Goal: Navigation & Orientation: Find specific page/section

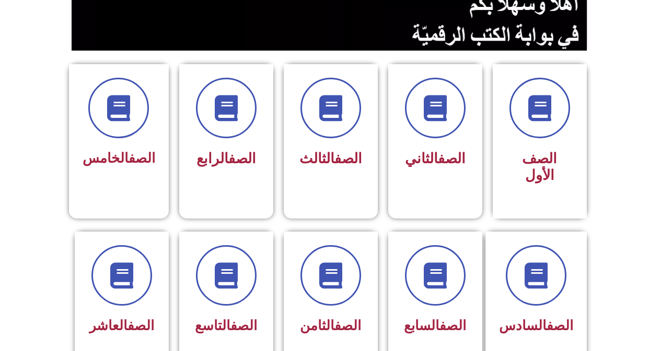
scroll to position [230, 0]
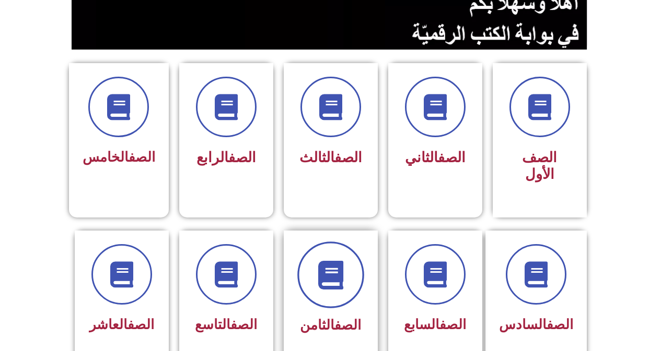
click at [318, 261] on icon at bounding box center [330, 275] width 29 height 29
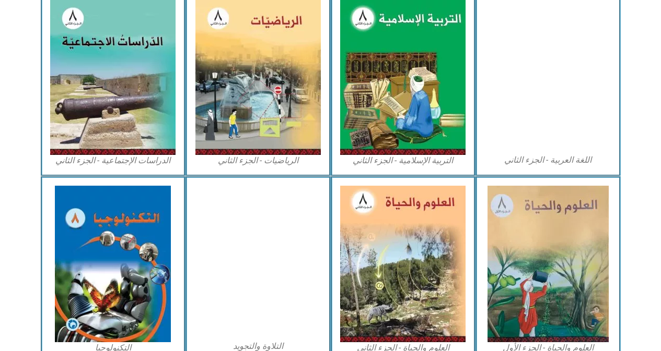
scroll to position [543, 0]
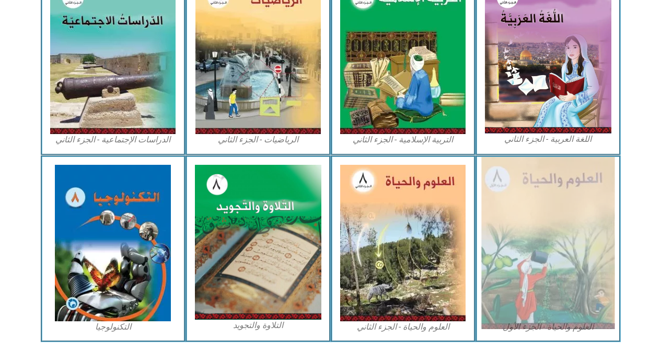
click at [507, 245] on img at bounding box center [547, 243] width 133 height 172
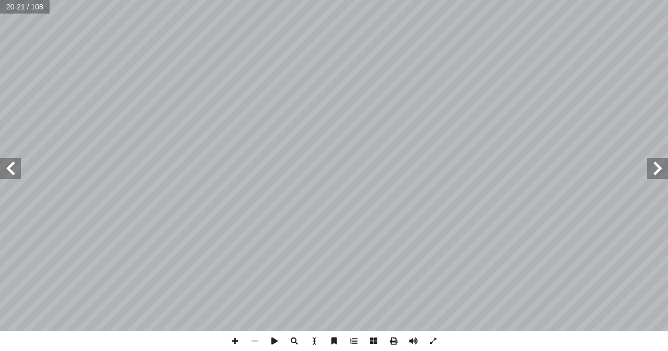
click at [11, 169] on span at bounding box center [10, 168] width 21 height 21
click at [11, 170] on span at bounding box center [10, 168] width 21 height 21
click at [653, 170] on span at bounding box center [658, 168] width 21 height 21
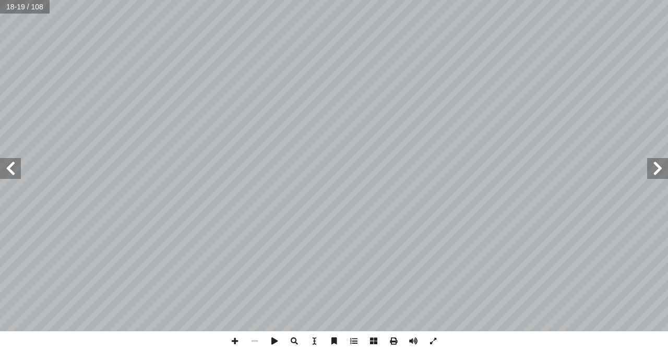
click at [653, 170] on span at bounding box center [658, 168] width 21 height 21
click at [17, 173] on span at bounding box center [10, 168] width 21 height 21
